Goal: Check status: Check status

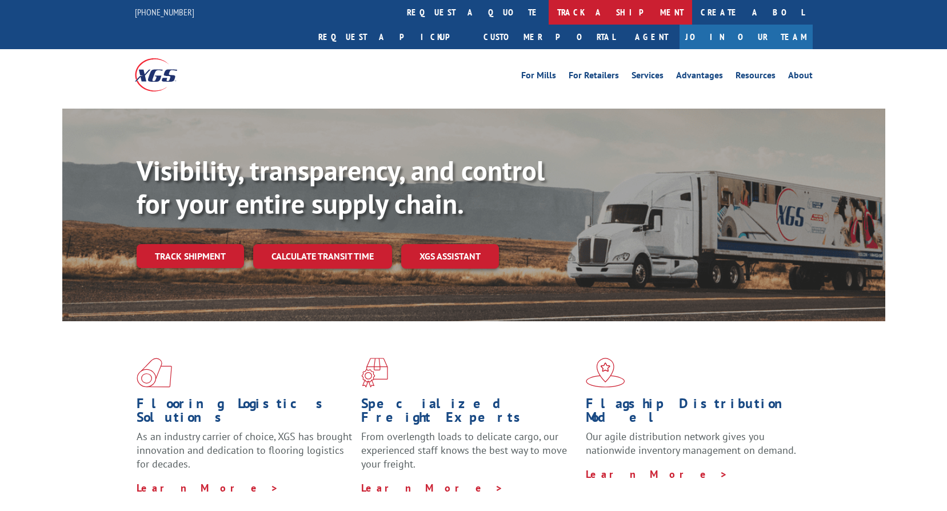
click at [549, 1] on link "track a shipment" at bounding box center [620, 12] width 143 height 25
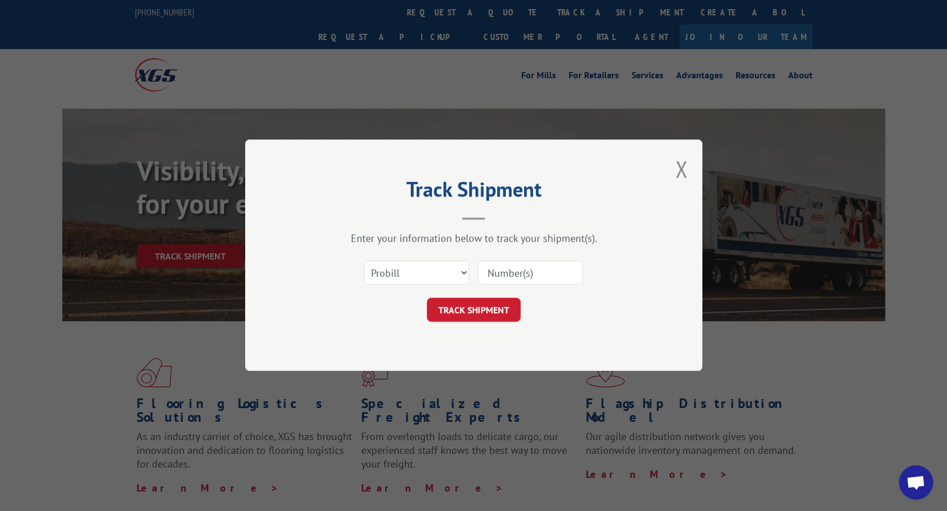
click at [417, 285] on div "Select category... Probill BOL PO" at bounding box center [417, 273] width 104 height 26
click at [414, 278] on select "Select category... Probill BOL PO" at bounding box center [416, 273] width 105 height 24
select select "bol"
click at [364, 261] on select "Select category... Probill BOL PO" at bounding box center [416, 273] width 105 height 24
click at [515, 278] on input at bounding box center [530, 273] width 105 height 24
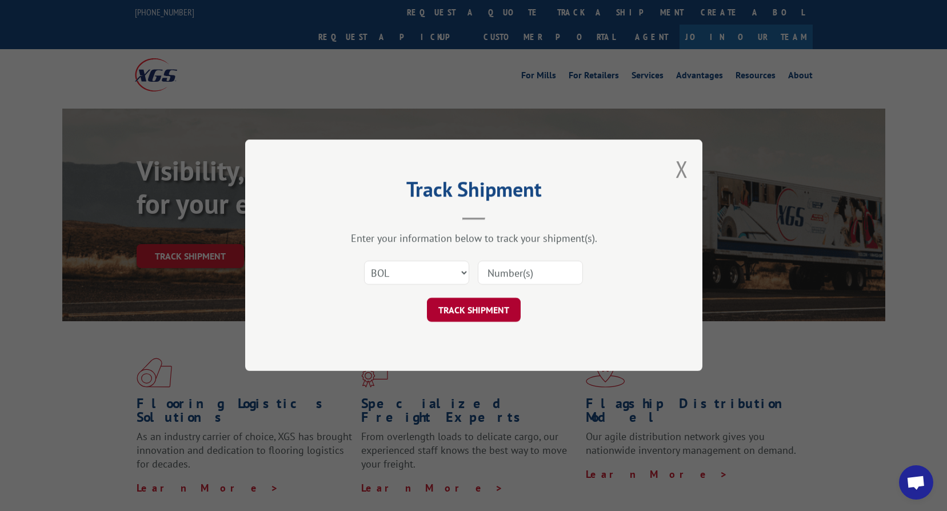
paste input "2874275"
type input "2874275"
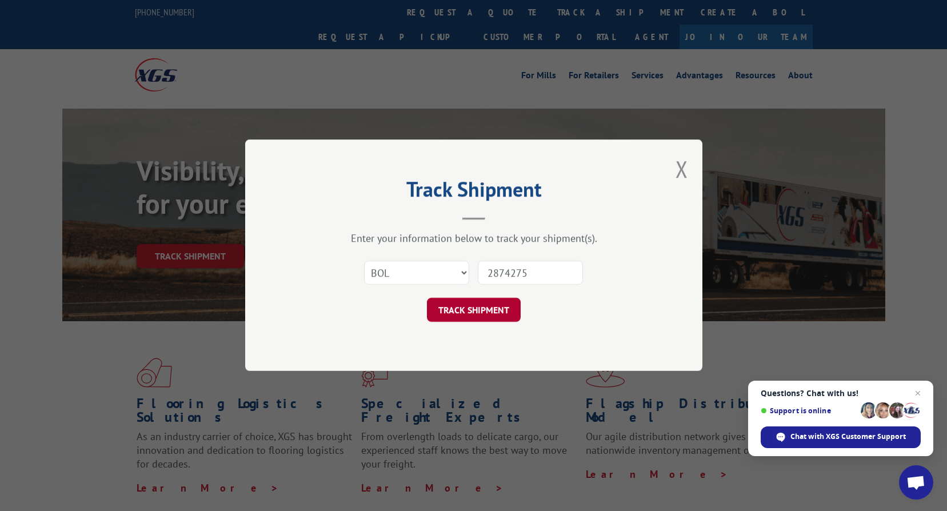
click at [473, 309] on button "TRACK SHIPMENT" at bounding box center [474, 310] width 94 height 24
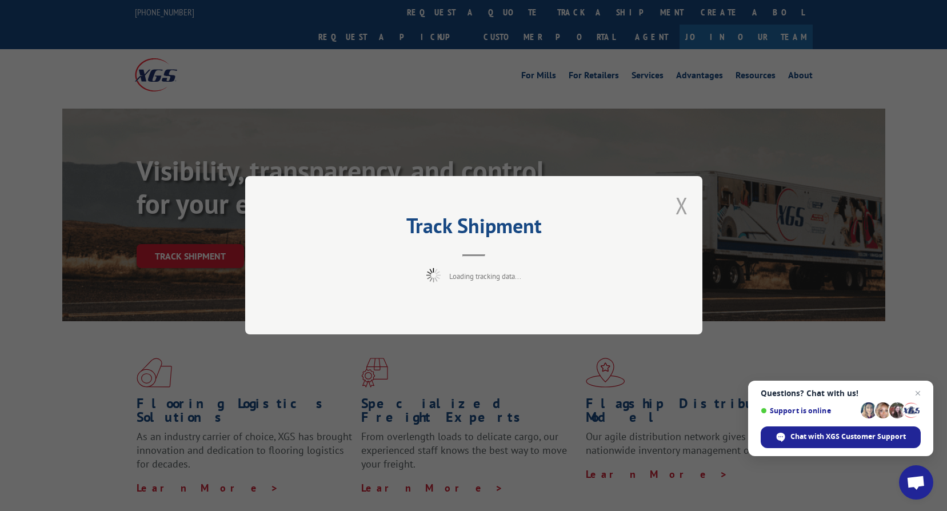
click at [683, 206] on button "Close modal" at bounding box center [682, 205] width 13 height 30
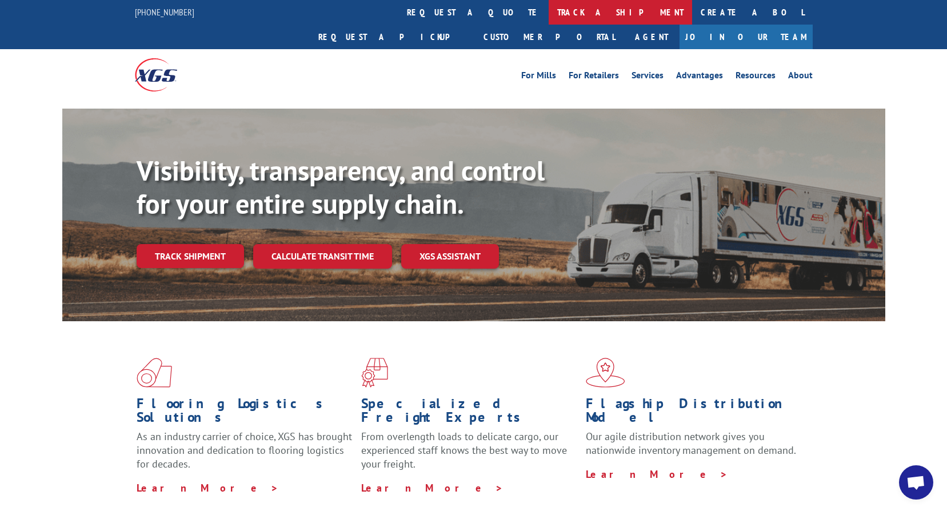
click at [549, 12] on link "track a shipment" at bounding box center [620, 12] width 143 height 25
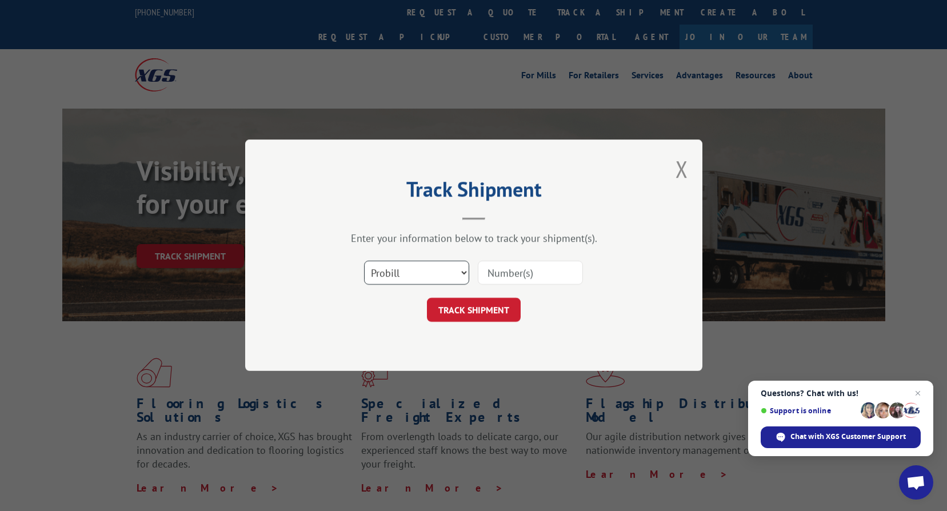
drag, startPoint x: 419, startPoint y: 274, endPoint x: 414, endPoint y: 286, distance: 13.6
click at [419, 274] on select "Select category... Probill BOL PO" at bounding box center [416, 273] width 105 height 24
select select "bol"
click at [364, 261] on select "Select category... Probill BOL PO" at bounding box center [416, 273] width 105 height 24
click at [487, 279] on input at bounding box center [530, 273] width 105 height 24
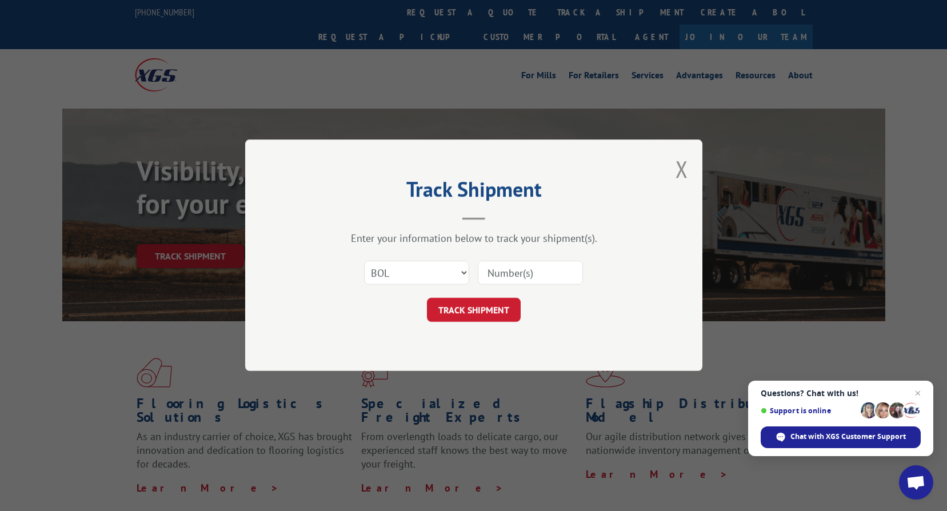
paste input "2874275"
type input "2874275"
click at [469, 309] on button "TRACK SHIPMENT" at bounding box center [474, 310] width 94 height 24
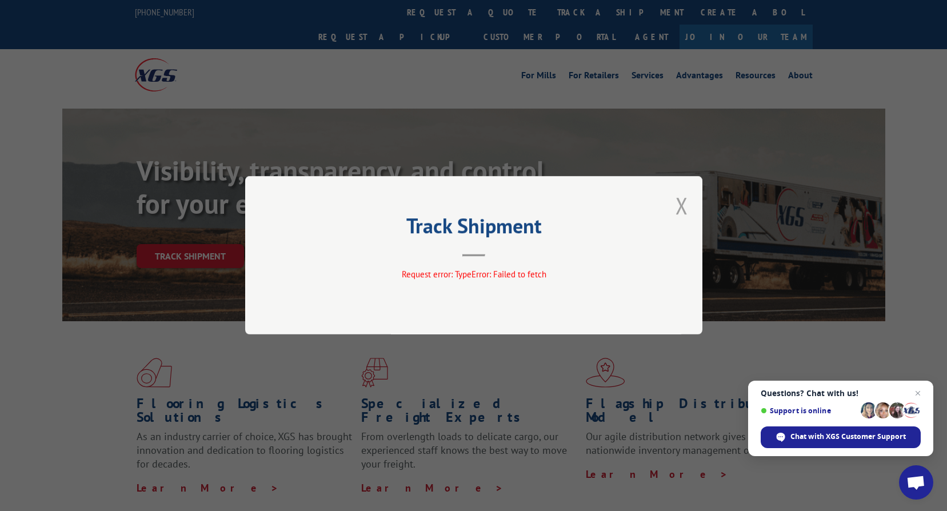
click at [681, 206] on button "Close modal" at bounding box center [682, 205] width 13 height 30
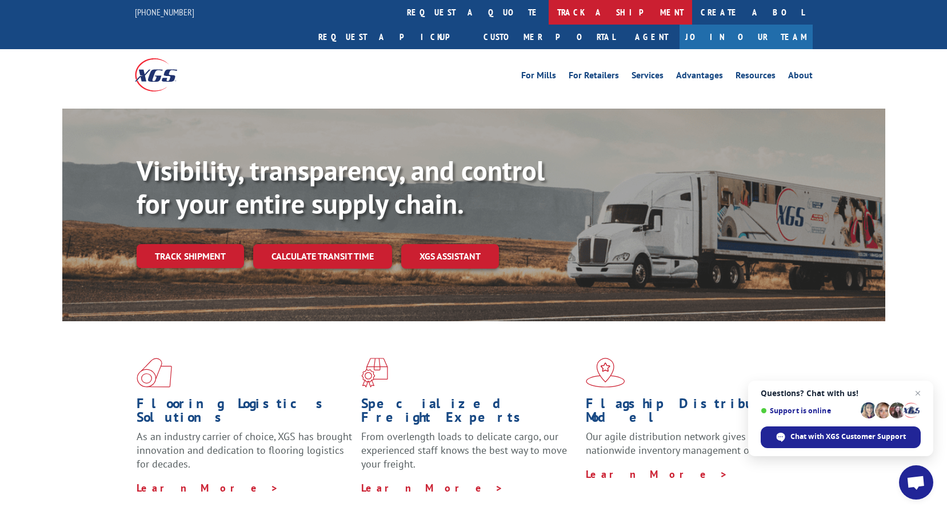
click at [549, 14] on link "track a shipment" at bounding box center [620, 12] width 143 height 25
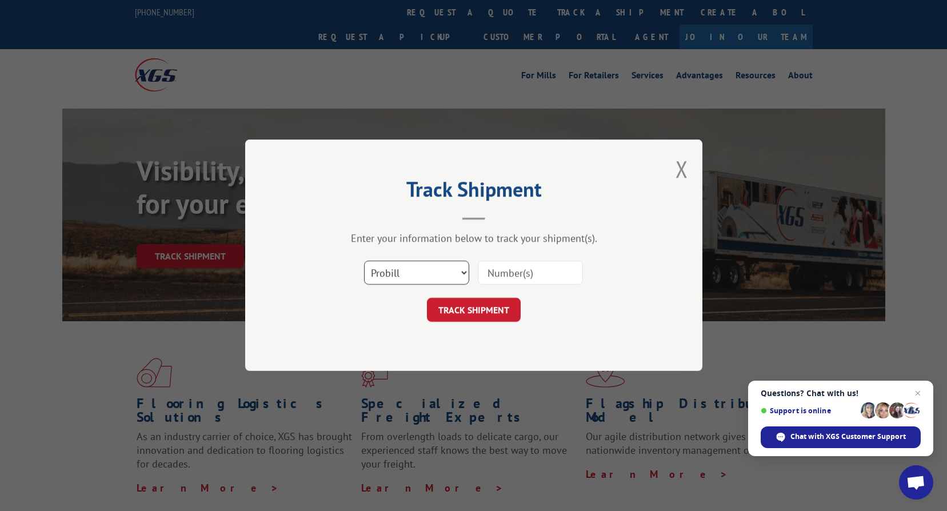
drag, startPoint x: 419, startPoint y: 269, endPoint x: 419, endPoint y: 281, distance: 12.0
click at [419, 269] on select "Select category... Probill BOL PO" at bounding box center [416, 273] width 105 height 24
select select "bol"
click at [364, 261] on select "Select category... Probill BOL PO" at bounding box center [416, 273] width 105 height 24
click at [500, 275] on input at bounding box center [530, 273] width 105 height 24
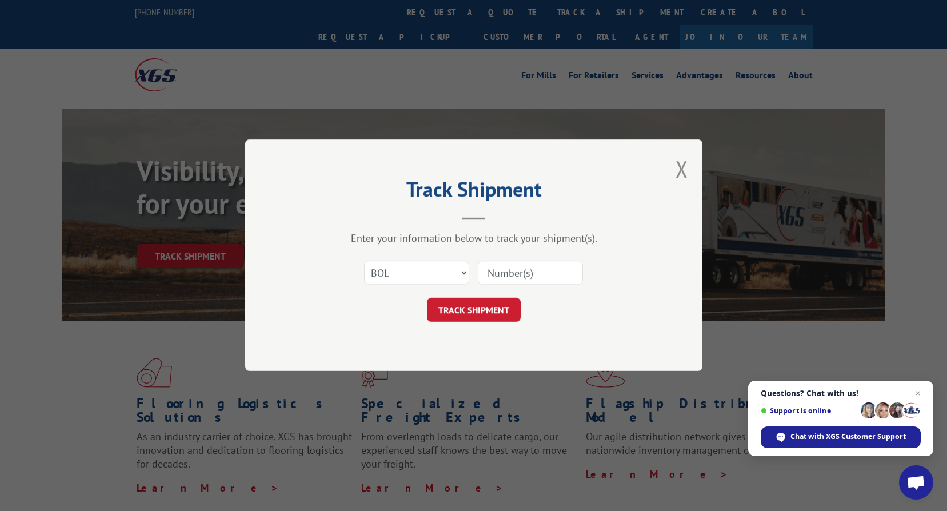
paste input "2874275"
type input "2874275"
click at [469, 309] on button "TRACK SHIPMENT" at bounding box center [474, 310] width 94 height 24
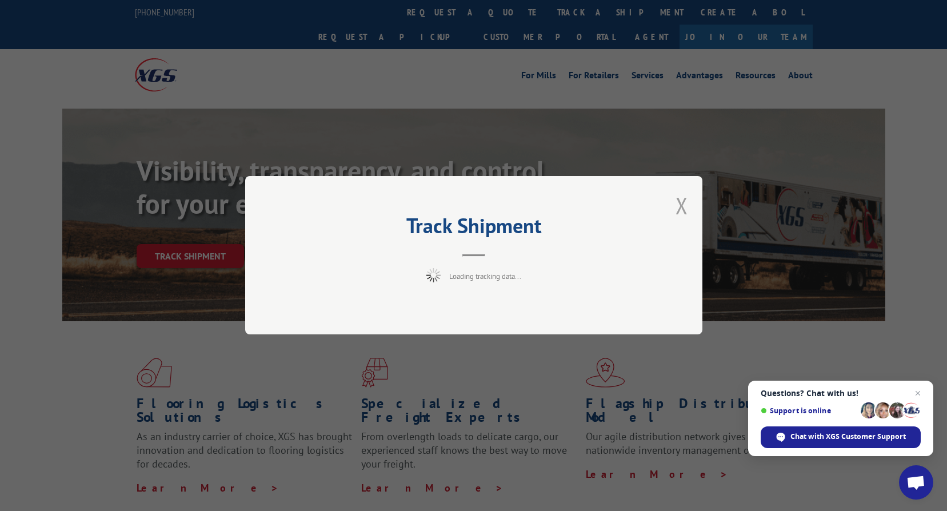
click at [682, 210] on button "Close modal" at bounding box center [682, 205] width 13 height 30
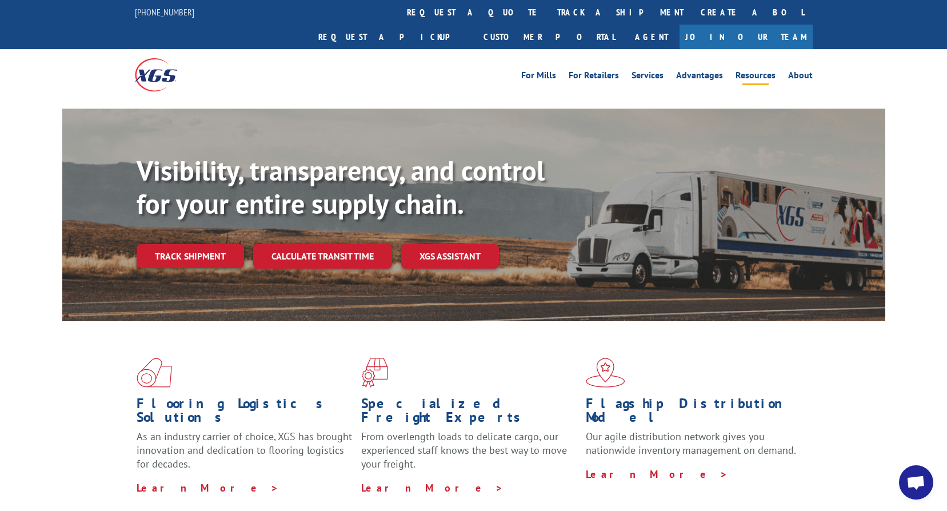
click at [758, 71] on link "Resources" at bounding box center [756, 77] width 40 height 13
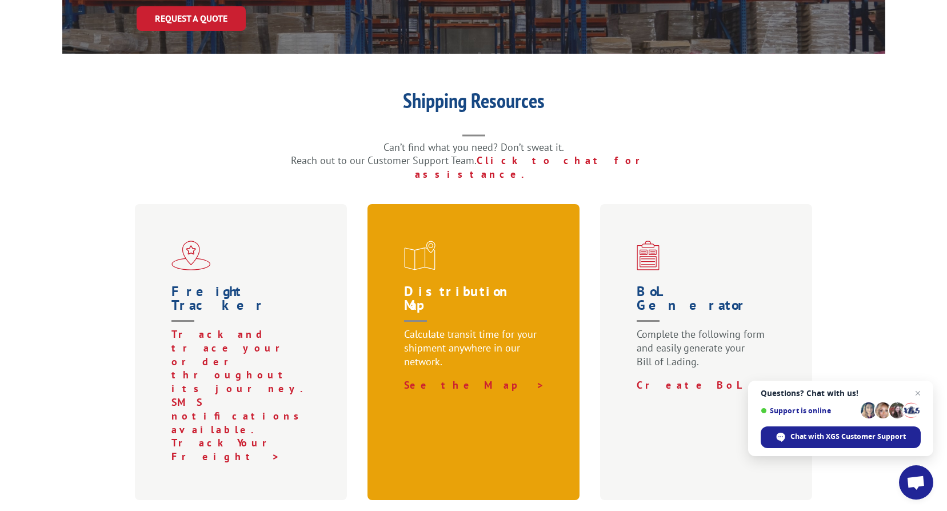
scroll to position [229, 0]
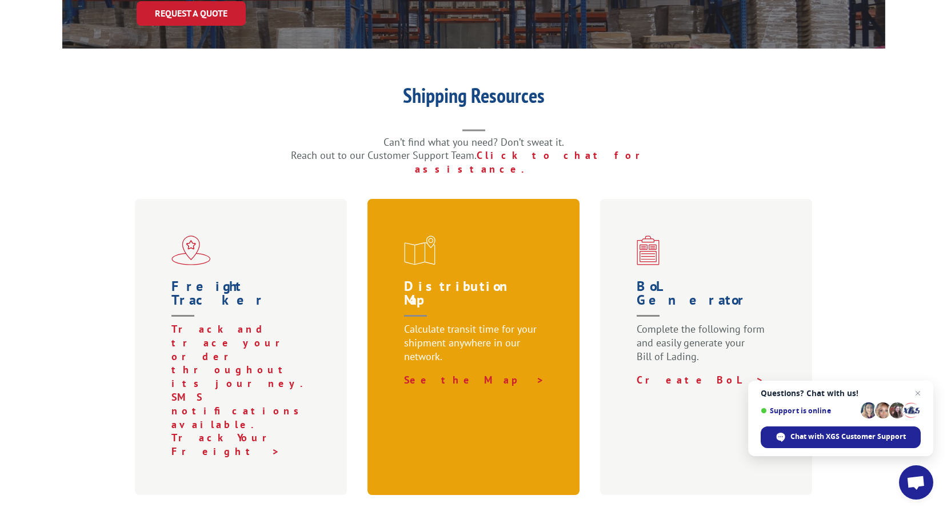
click at [508, 236] on span at bounding box center [476, 251] width 144 height 30
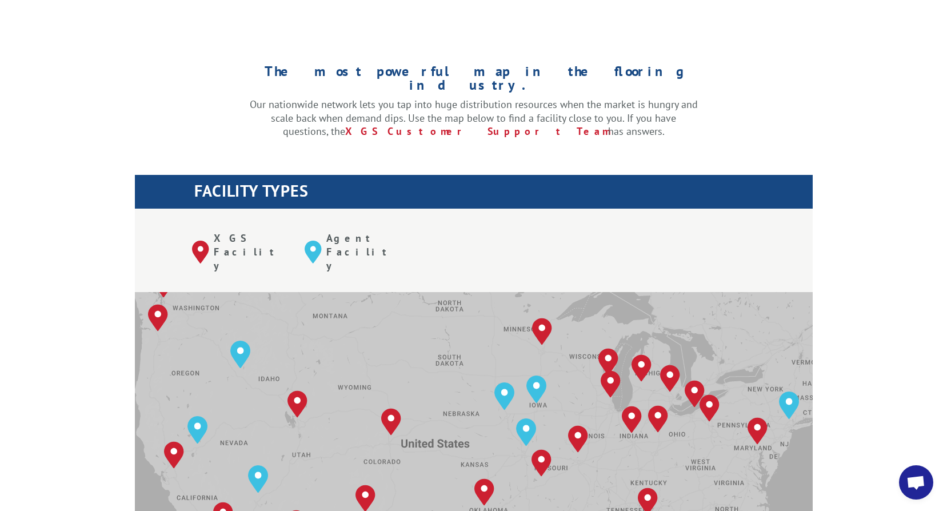
scroll to position [286, 0]
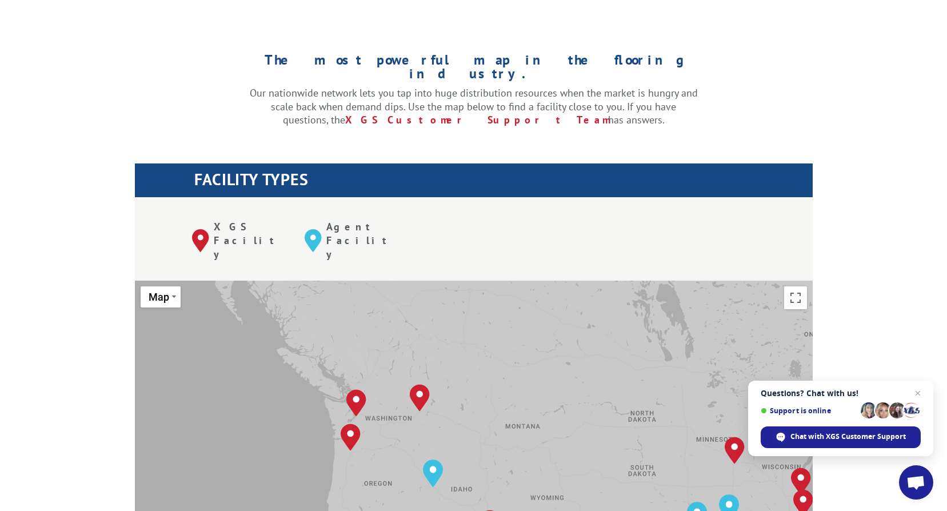
drag, startPoint x: 362, startPoint y: 284, endPoint x: 561, endPoint y: 406, distance: 233.4
click at [561, 406] on div "[GEOGRAPHIC_DATA], [GEOGRAPHIC_DATA] [GEOGRAPHIC_DATA], [GEOGRAPHIC_DATA] [GEOG…" at bounding box center [474, 469] width 678 height 376
